Goal: Find specific page/section: Find specific page/section

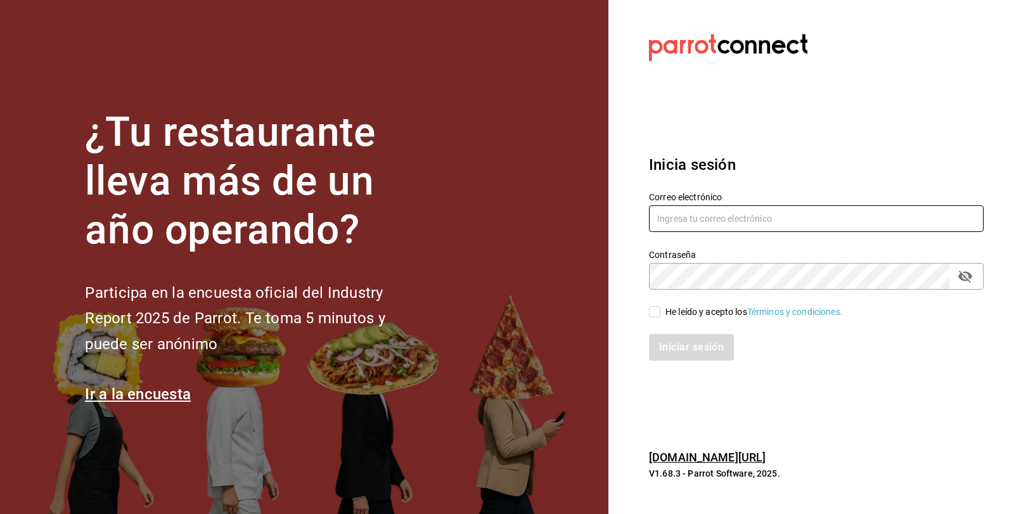
click at [678, 216] on input "text" at bounding box center [816, 218] width 335 height 27
type input "mirna123@gmail.com"
click at [652, 310] on input "He leído y acepto los Términos y condiciones." at bounding box center [654, 311] width 11 height 11
checkbox input "true"
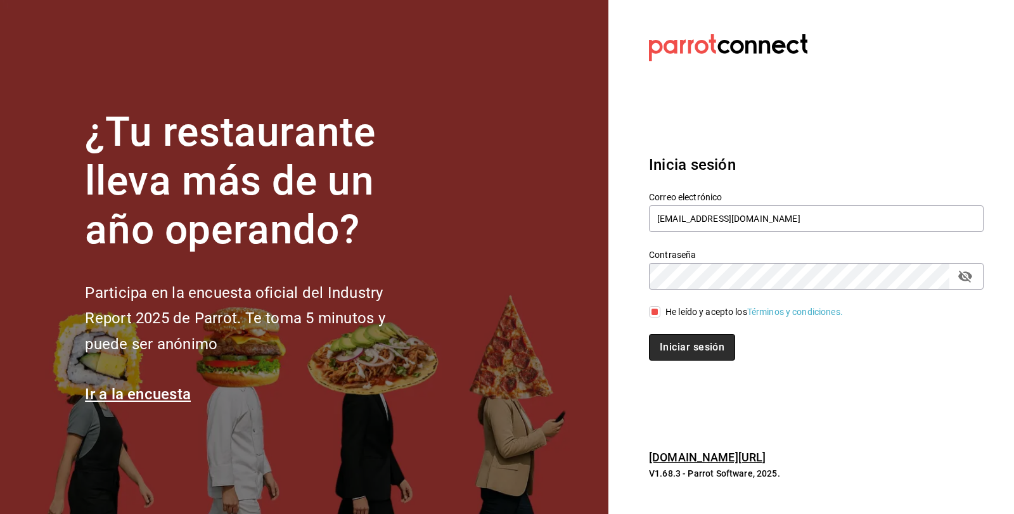
click at [651, 351] on button "Iniciar sesión" at bounding box center [692, 347] width 86 height 27
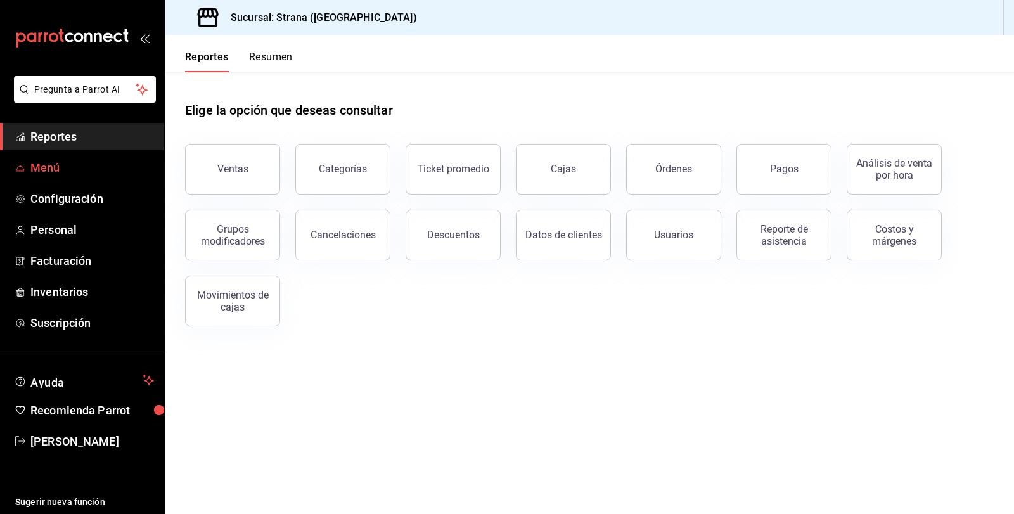
click at [42, 160] on span "Menú" at bounding box center [92, 167] width 124 height 17
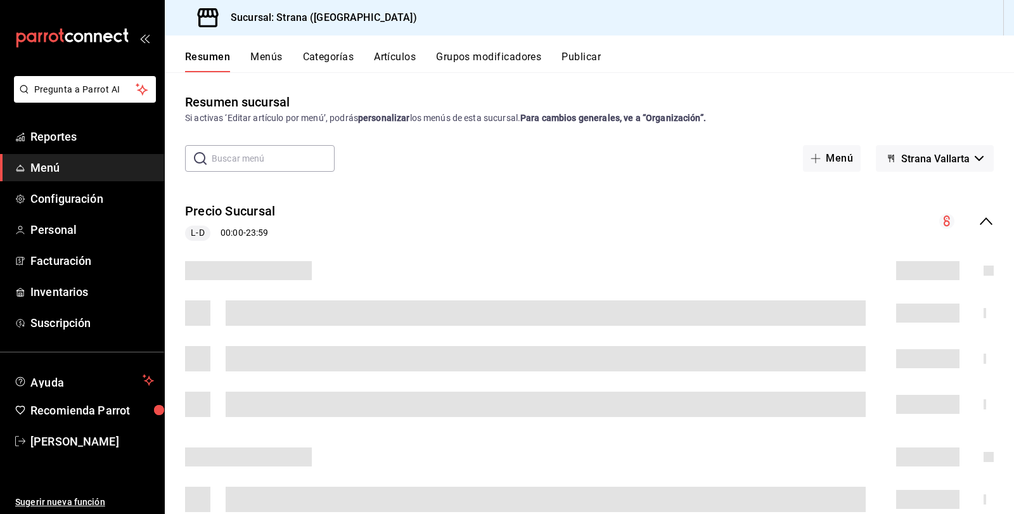
click at [388, 56] on button "Artículos" at bounding box center [395, 62] width 42 height 22
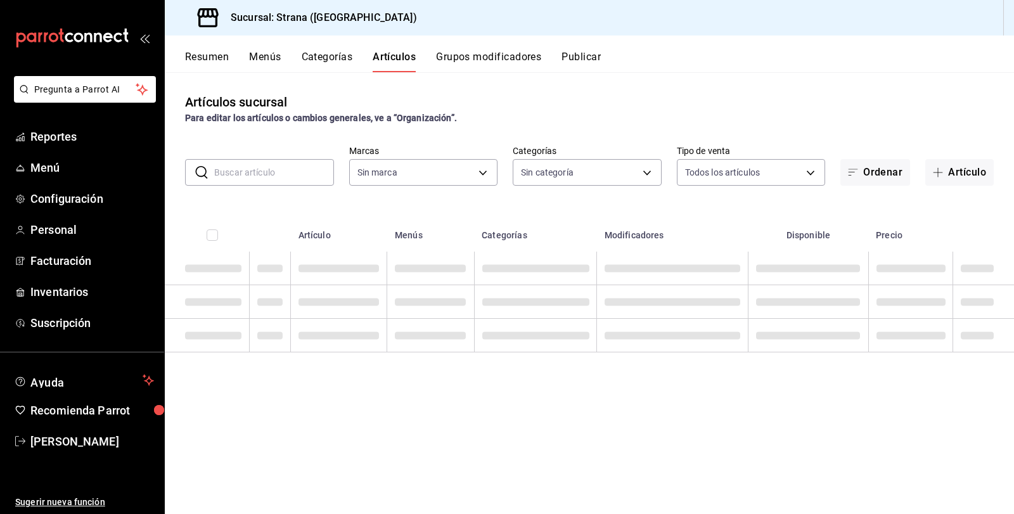
click at [221, 177] on input "text" at bounding box center [274, 172] width 120 height 25
type input "4106bc60-c81d-48da-9404-f1319fbcfb4f,f77b866f-996c-4b01-97e1-e59c7d7a0a4a"
type input "b4318c79-cd7f-451b-8559-401d011d0110,aa2b32eb-16a2-466f-9024-6e4341b6453f,789ed…"
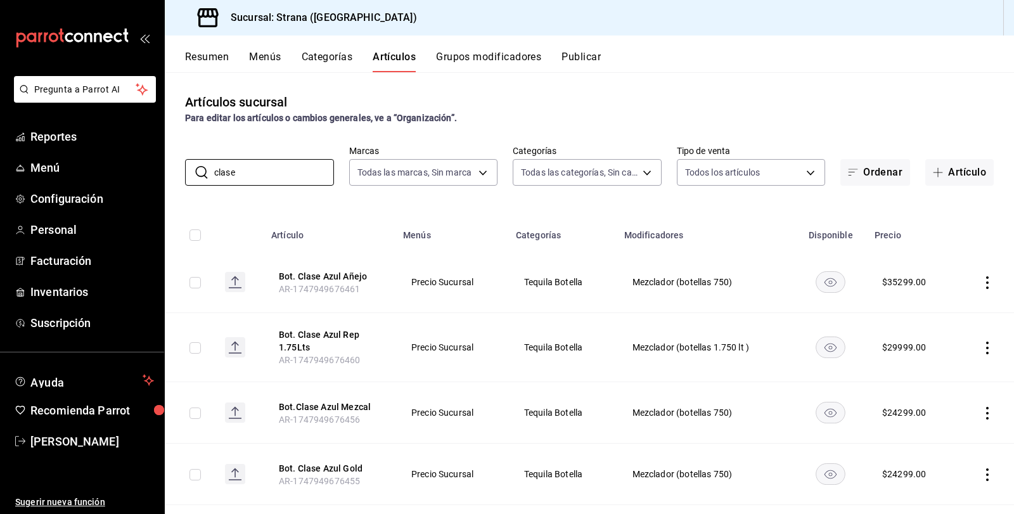
drag, startPoint x: 245, startPoint y: 171, endPoint x: 169, endPoint y: 170, distance: 76.1
click at [169, 170] on div "​ clase ​ Marcas Todas las marcas, Sin marca 4106bc60-c81d-48da-9404-f1319fbcfb…" at bounding box center [589, 165] width 849 height 41
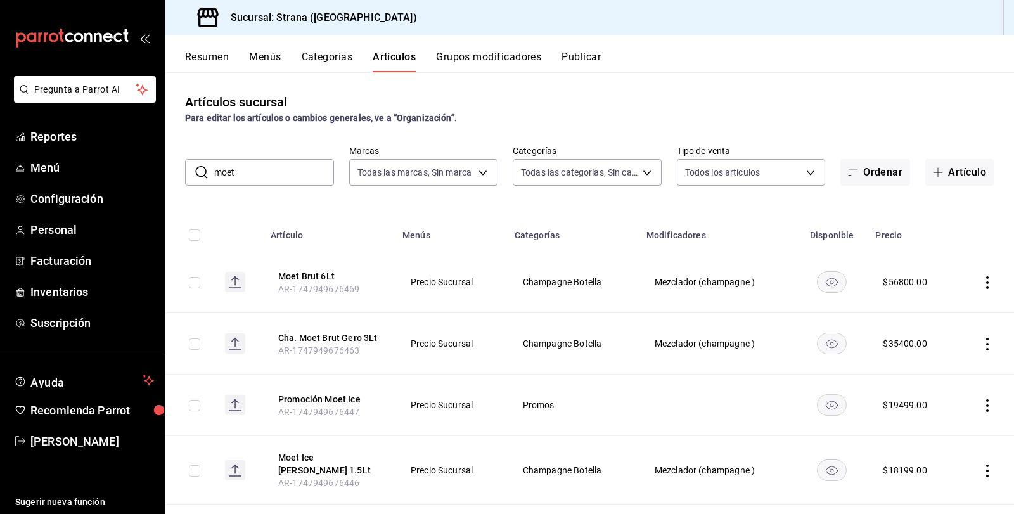
drag, startPoint x: 240, startPoint y: 170, endPoint x: 186, endPoint y: 172, distance: 53.3
click at [186, 172] on div "​ moet ​" at bounding box center [259, 172] width 149 height 27
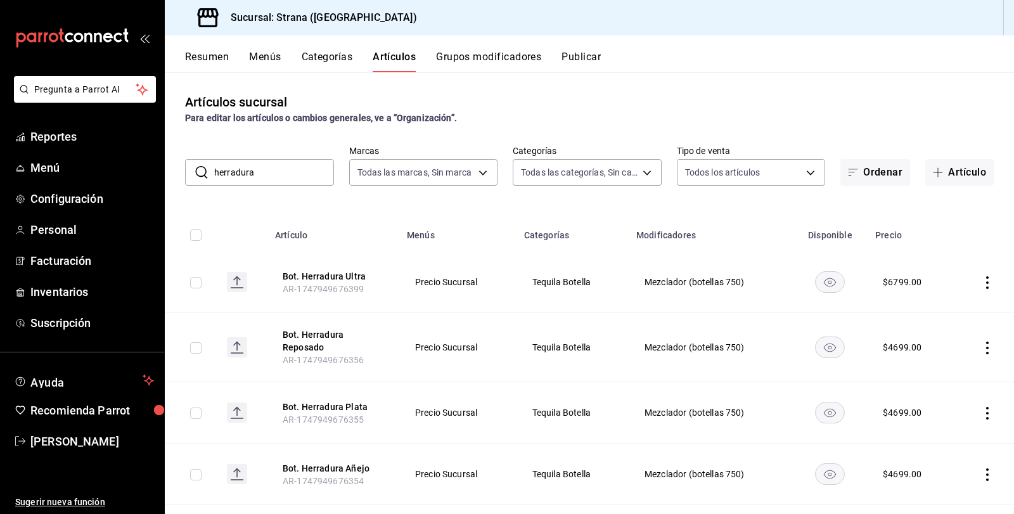
drag, startPoint x: 265, startPoint y: 172, endPoint x: 189, endPoint y: 176, distance: 76.2
click at [189, 176] on div "​ herradura ​" at bounding box center [259, 172] width 149 height 27
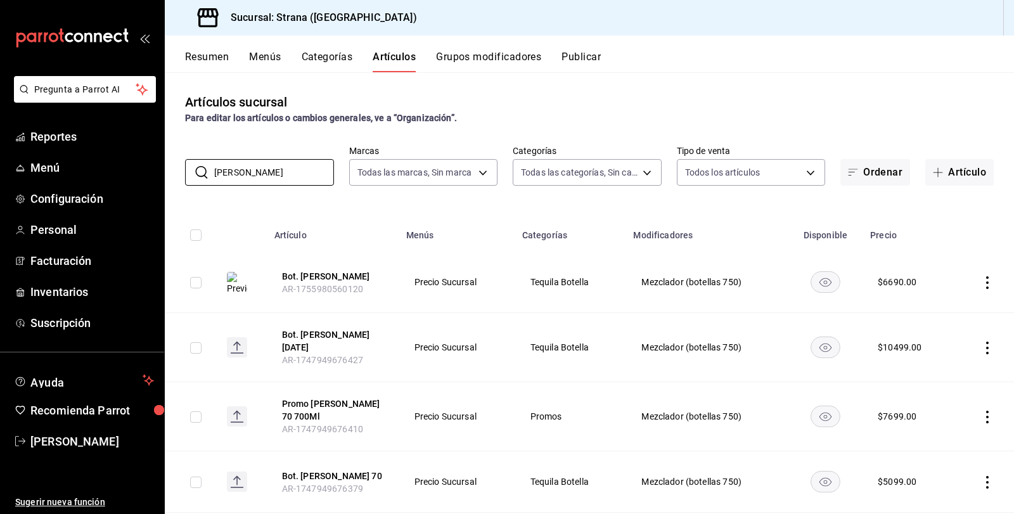
drag, startPoint x: 261, startPoint y: 173, endPoint x: 165, endPoint y: 177, distance: 95.8
click at [165, 177] on div "​ [PERSON_NAME] ​ Marcas Todas las marcas, Sin marca 4106bc60-c81d-48da-9404-f1…" at bounding box center [589, 165] width 849 height 41
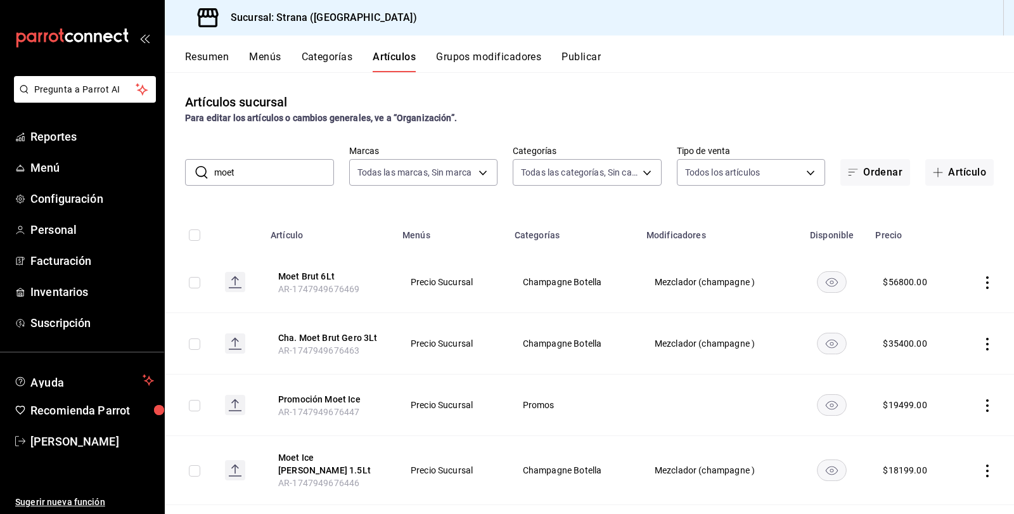
click at [188, 171] on div "​ moet ​" at bounding box center [259, 172] width 149 height 27
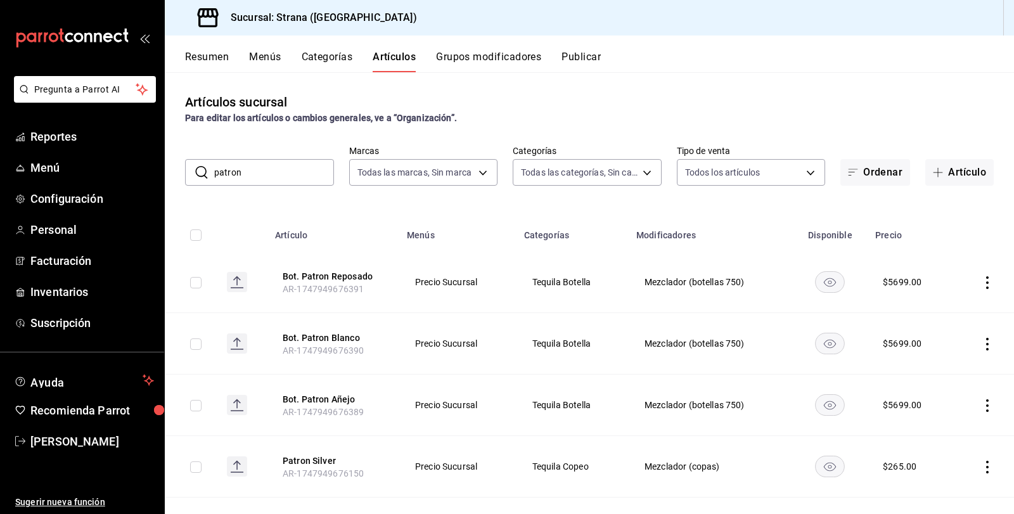
drag, startPoint x: 270, startPoint y: 169, endPoint x: 190, endPoint y: 164, distance: 80.1
click at [190, 164] on div "​ patron ​" at bounding box center [259, 172] width 149 height 27
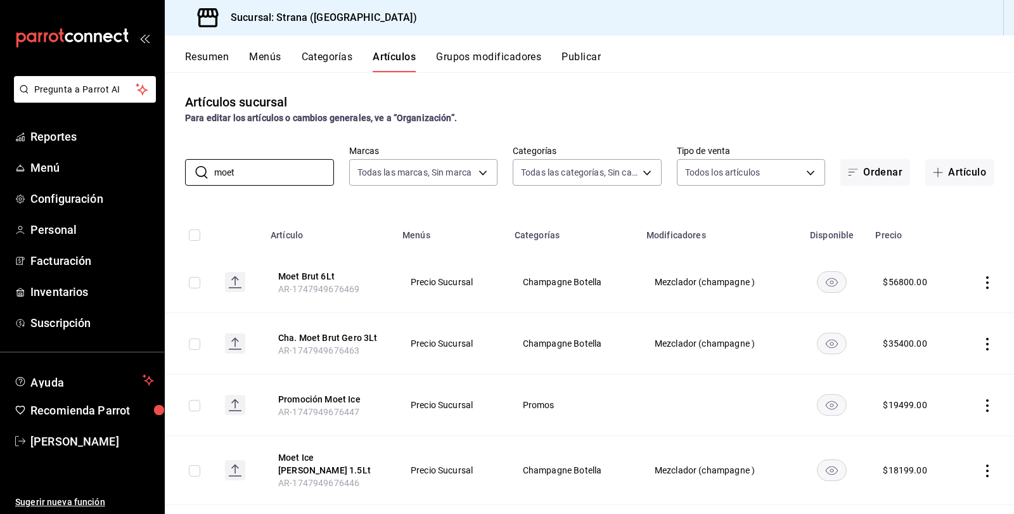
drag, startPoint x: 247, startPoint y: 177, endPoint x: 153, endPoint y: 181, distance: 94.5
click at [157, 178] on div "Pregunta a Parrot AI Reportes Menú Configuración Personal Facturación Inventari…" at bounding box center [507, 257] width 1014 height 514
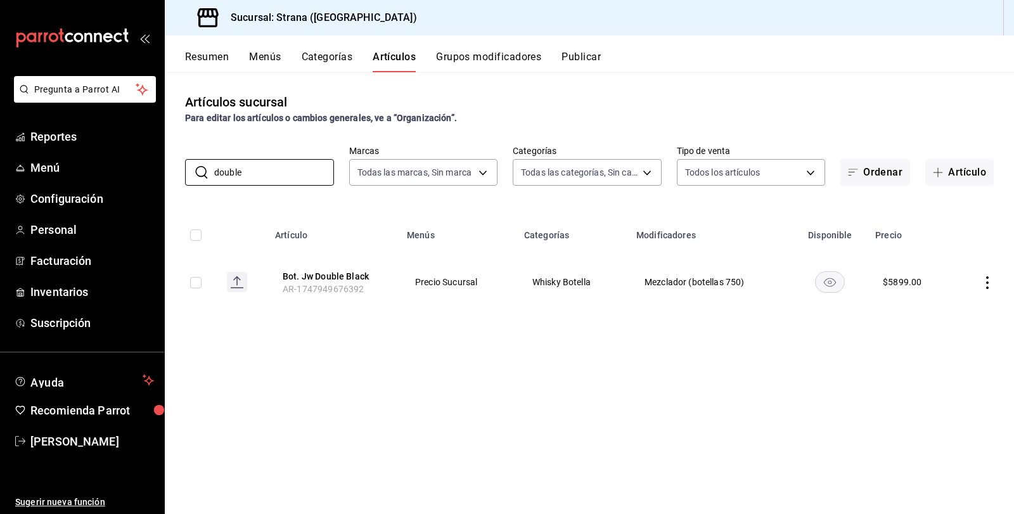
drag, startPoint x: 270, startPoint y: 164, endPoint x: 171, endPoint y: 165, distance: 98.9
click at [171, 165] on div "​ double ​ Marcas Todas las marcas, Sin marca 4106bc60-c81d-48da-9404-f1319fbcf…" at bounding box center [589, 165] width 849 height 41
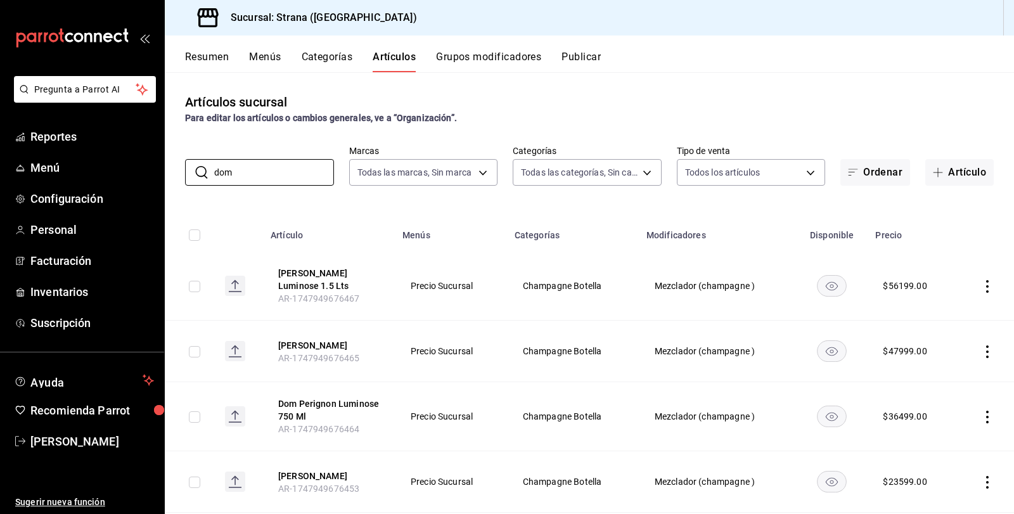
scroll to position [63, 0]
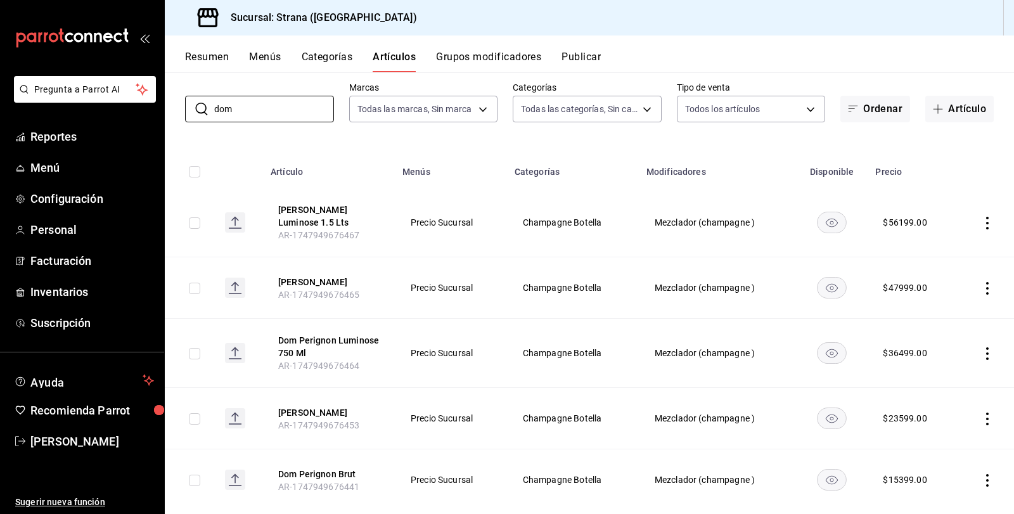
drag, startPoint x: 244, startPoint y: 113, endPoint x: 164, endPoint y: 107, distance: 80.1
click at [168, 107] on div "​ dom ​ Marcas Todas las marcas, Sin marca 4106bc60-c81d-48da-9404-f1319fbcfb4f…" at bounding box center [589, 102] width 849 height 41
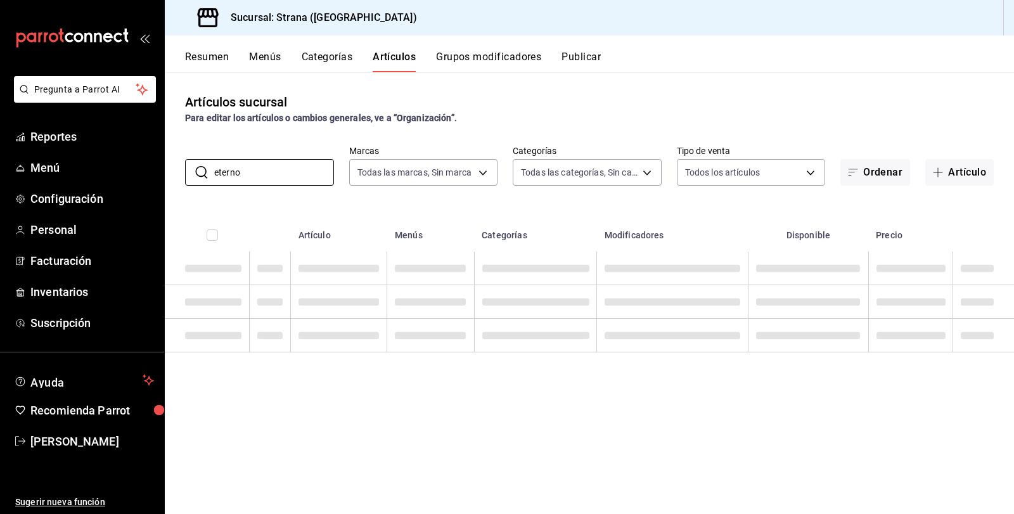
scroll to position [0, 0]
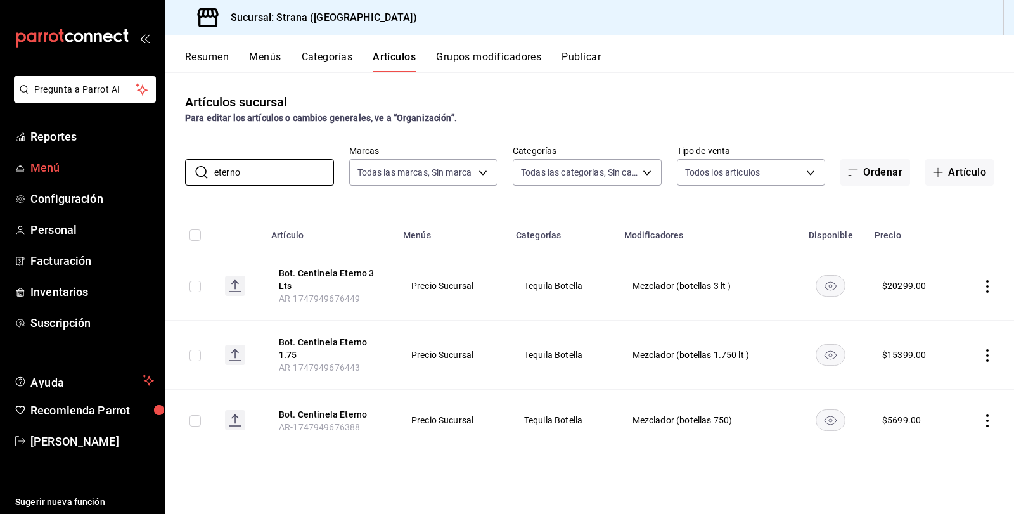
drag, startPoint x: 251, startPoint y: 168, endPoint x: 158, endPoint y: 173, distance: 92.7
click at [158, 173] on div "Pregunta a Parrot AI Reportes Menú Configuración Personal Facturación Inventari…" at bounding box center [507, 257] width 1014 height 514
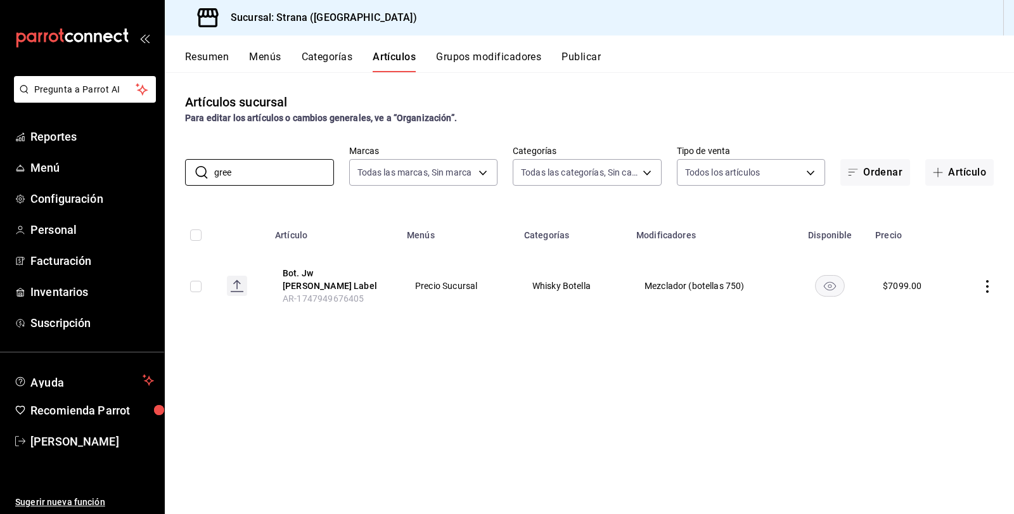
drag, startPoint x: 250, startPoint y: 178, endPoint x: 174, endPoint y: 172, distance: 76.3
click at [174, 172] on div "​ gree ​ Marcas Todas las marcas, Sin marca 4106bc60-c81d-48da-9404-f1319fbcfb4…" at bounding box center [589, 165] width 849 height 41
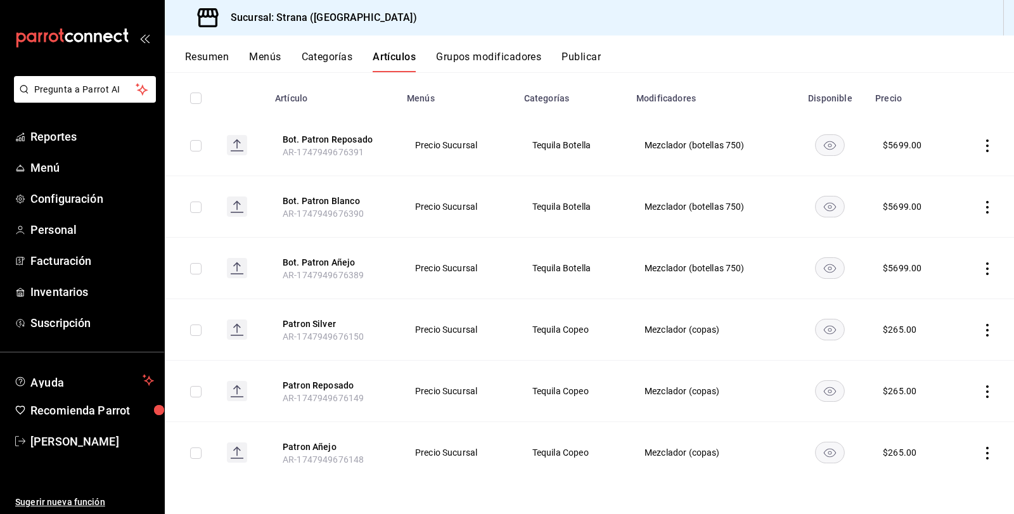
scroll to position [74, 0]
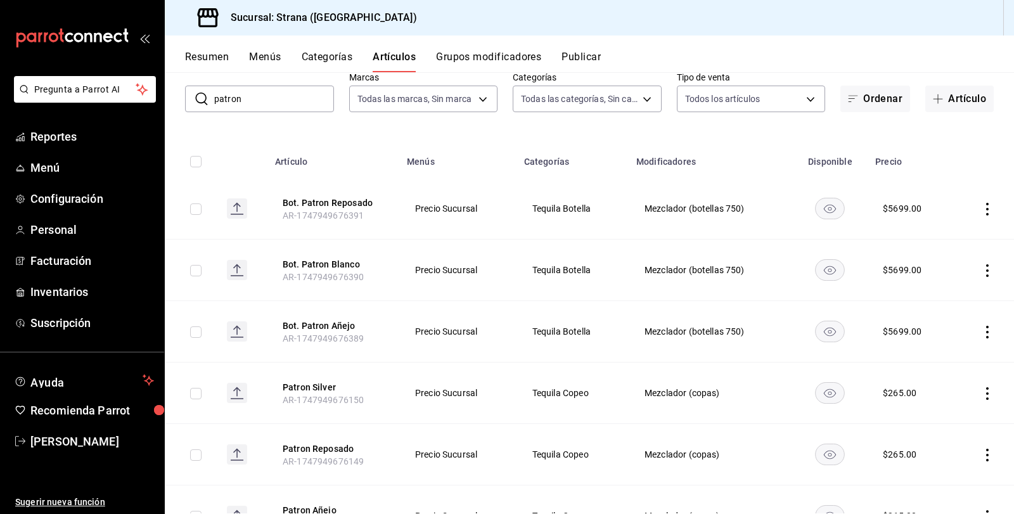
drag, startPoint x: 276, startPoint y: 96, endPoint x: 208, endPoint y: 95, distance: 68.5
click at [208, 95] on div "​ patron ​" at bounding box center [259, 99] width 149 height 27
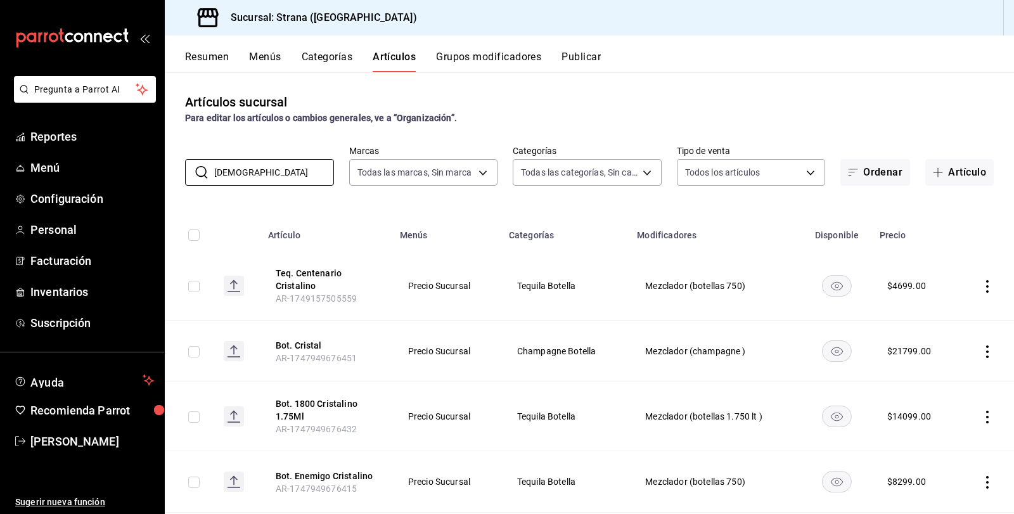
scroll to position [63, 0]
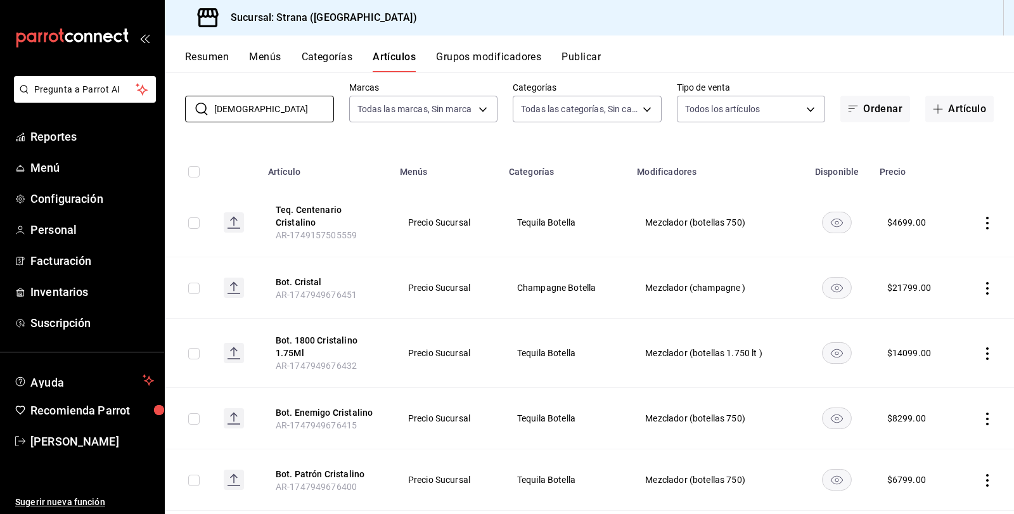
type input "[DEMOGRAPHIC_DATA]"
